Goal: Information Seeking & Learning: Check status

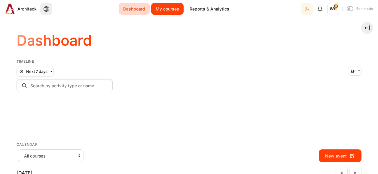
click at [164, 10] on link "My courses" at bounding box center [167, 9] width 32 height 12
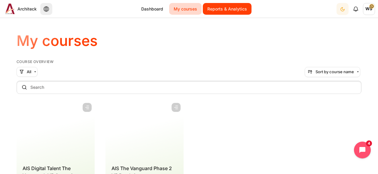
click at [230, 8] on link "Reports & Analytics" at bounding box center [227, 9] width 49 height 12
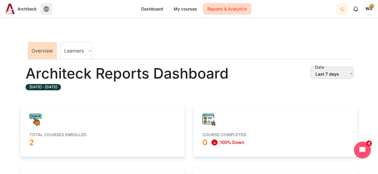
click at [77, 51] on link "Learners" at bounding box center [76, 51] width 31 height 6
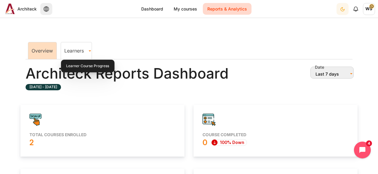
click at [46, 49] on link "Overview" at bounding box center [42, 51] width 21 height 6
